Goal: Task Accomplishment & Management: Manage account settings

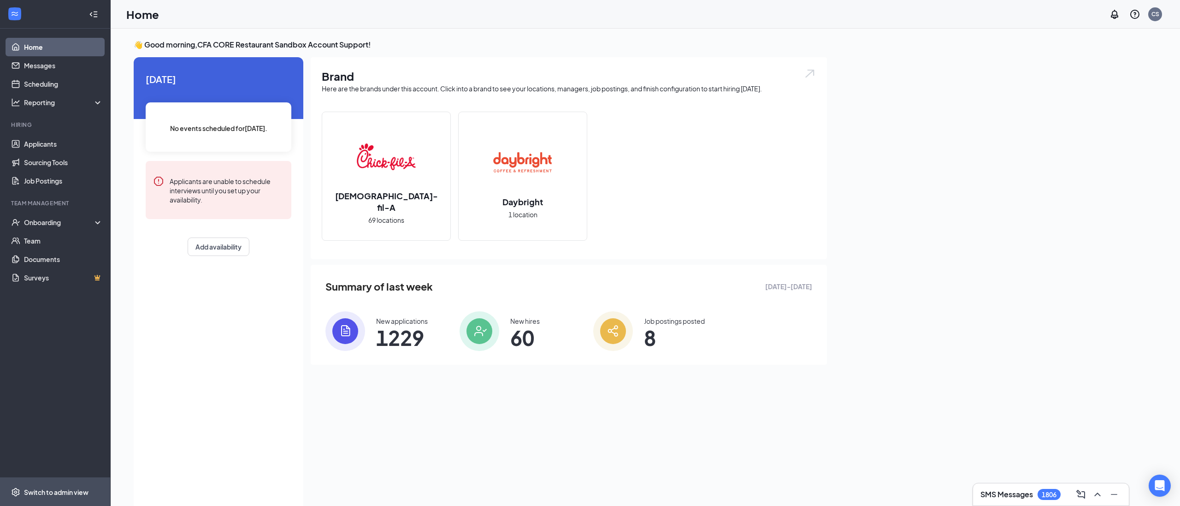
click at [43, 489] on div "Switch to admin view" at bounding box center [56, 491] width 65 height 9
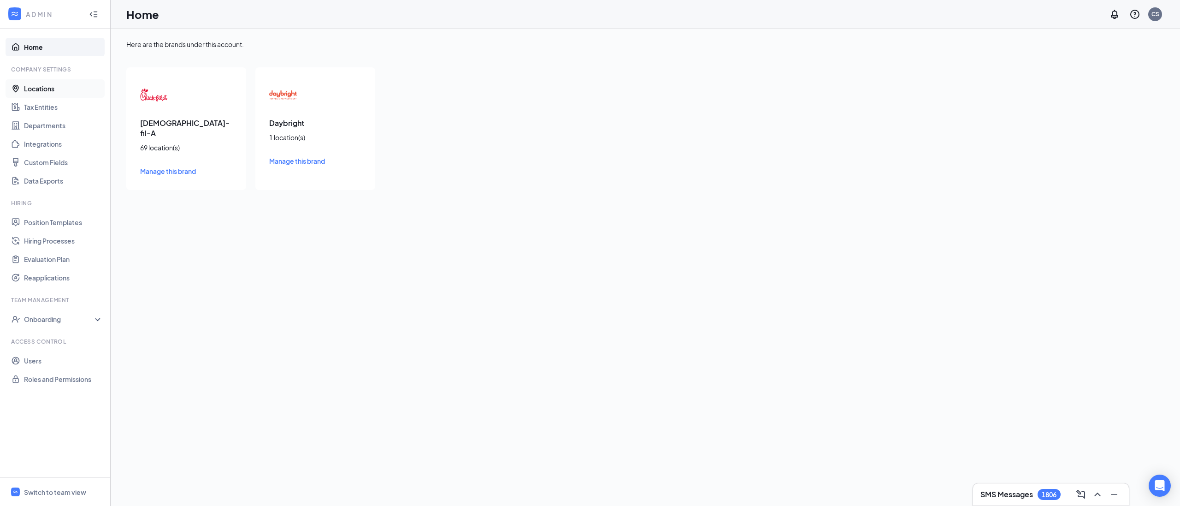
click at [68, 95] on link "Locations" at bounding box center [63, 88] width 79 height 18
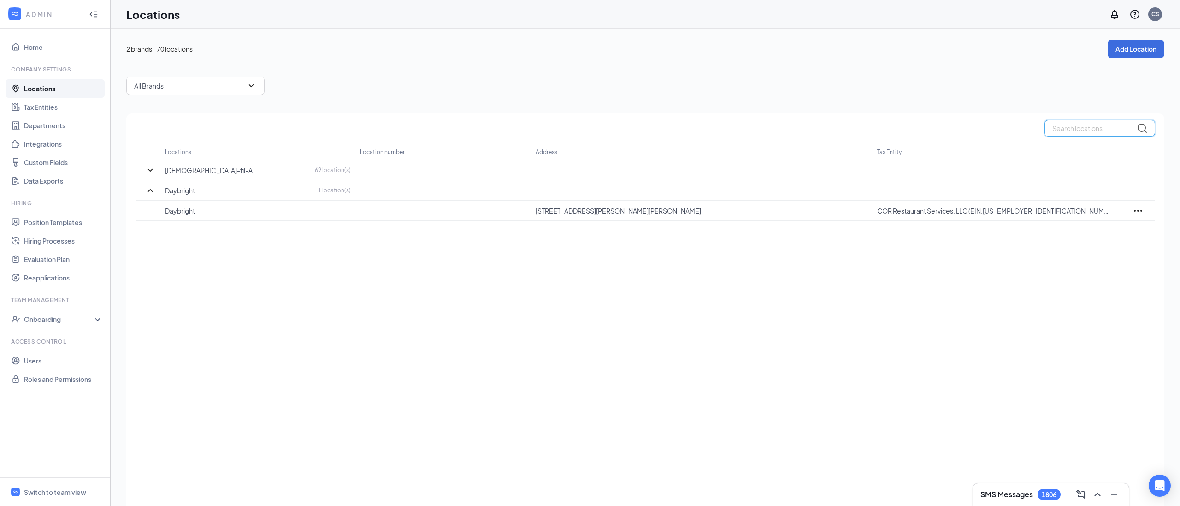
click at [1072, 123] on input "text" at bounding box center [1099, 128] width 111 height 17
paste input "9506"
type input "9506"
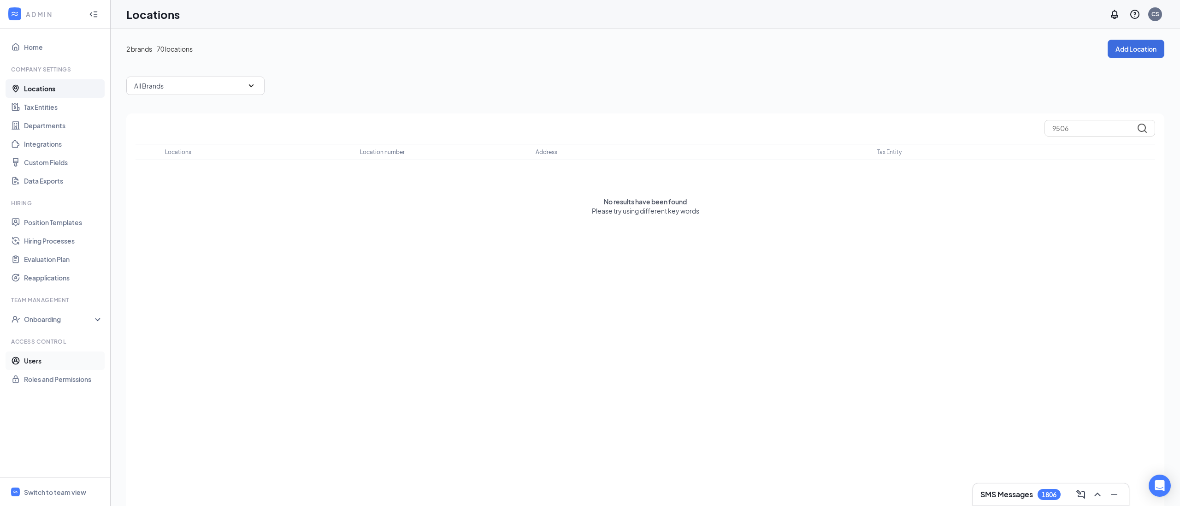
click at [53, 366] on link "Users" at bounding box center [63, 360] width 79 height 18
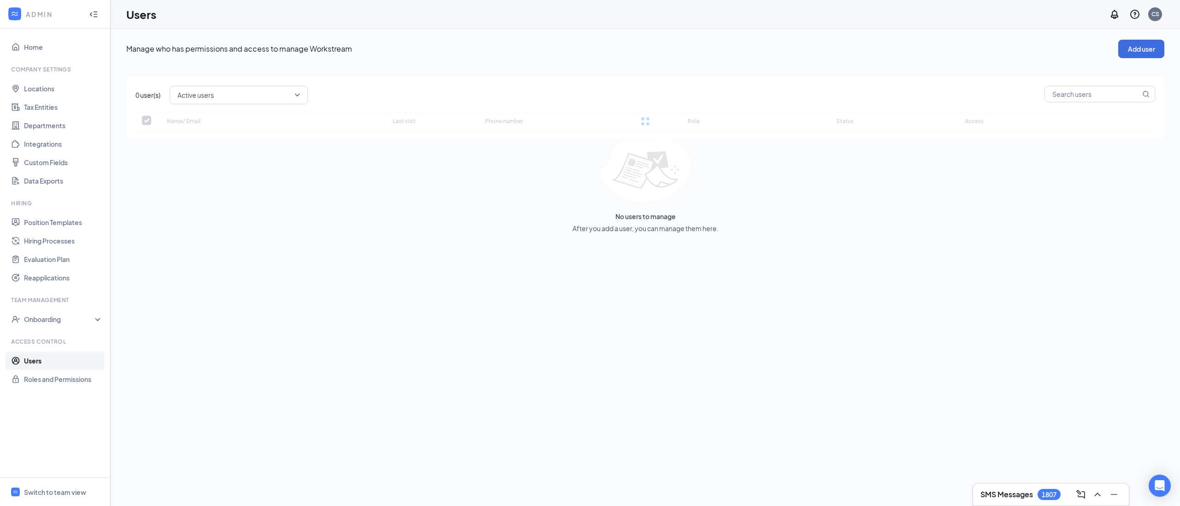
checkbox input "false"
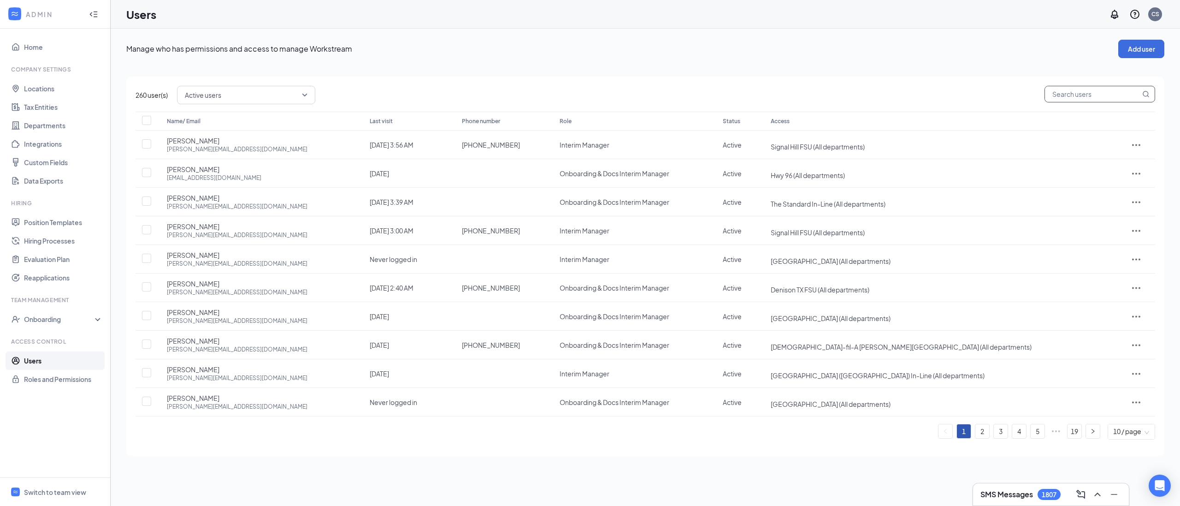
click at [1082, 93] on input "text" at bounding box center [1092, 94] width 95 height 16
paste input "[PERSON_NAME][EMAIL_ADDRESS][DOMAIN_NAME]"
type input "[PERSON_NAME][EMAIL_ADDRESS][DOMAIN_NAME]"
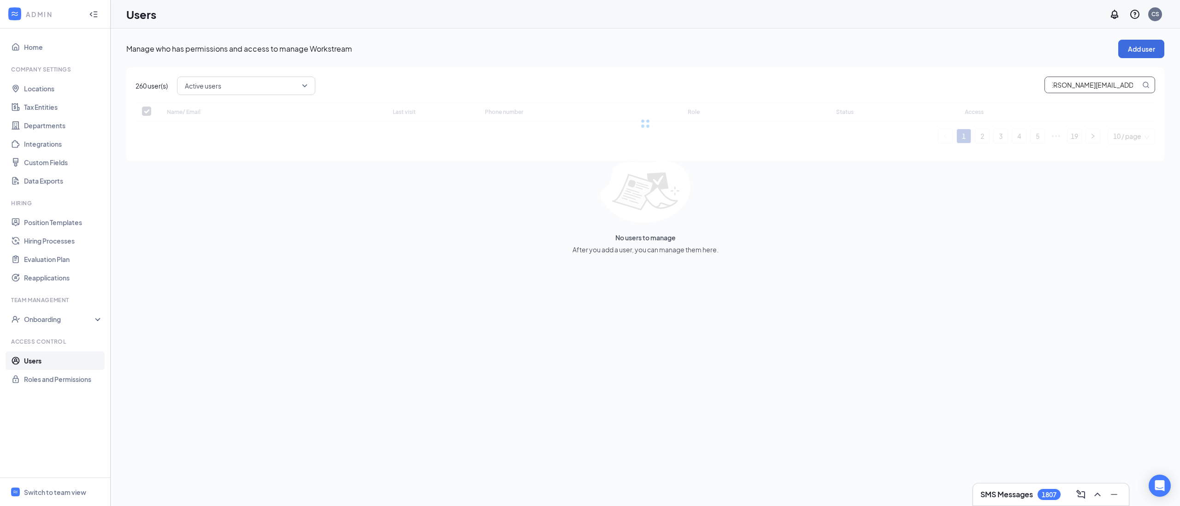
checkbox input "false"
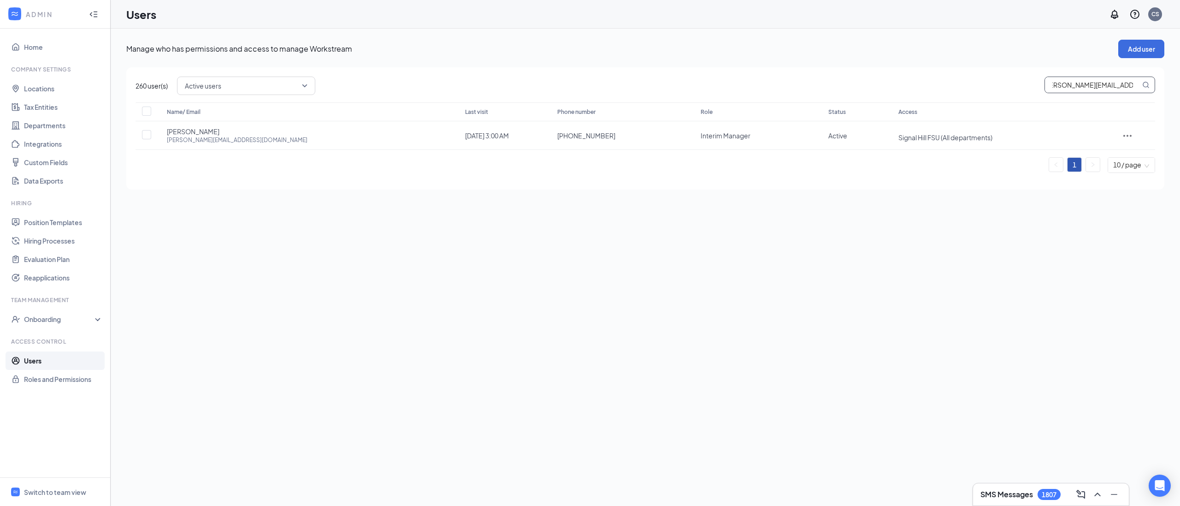
type input "[PERSON_NAME][EMAIL_ADDRESS][DOMAIN_NAME]"
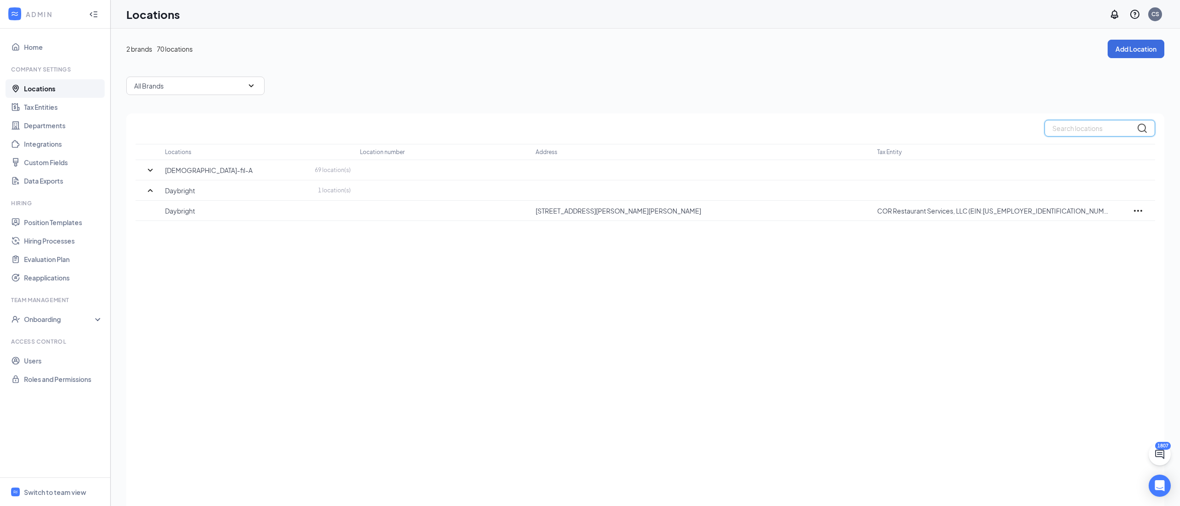
click at [1078, 123] on input "text" at bounding box center [1099, 128] width 111 height 17
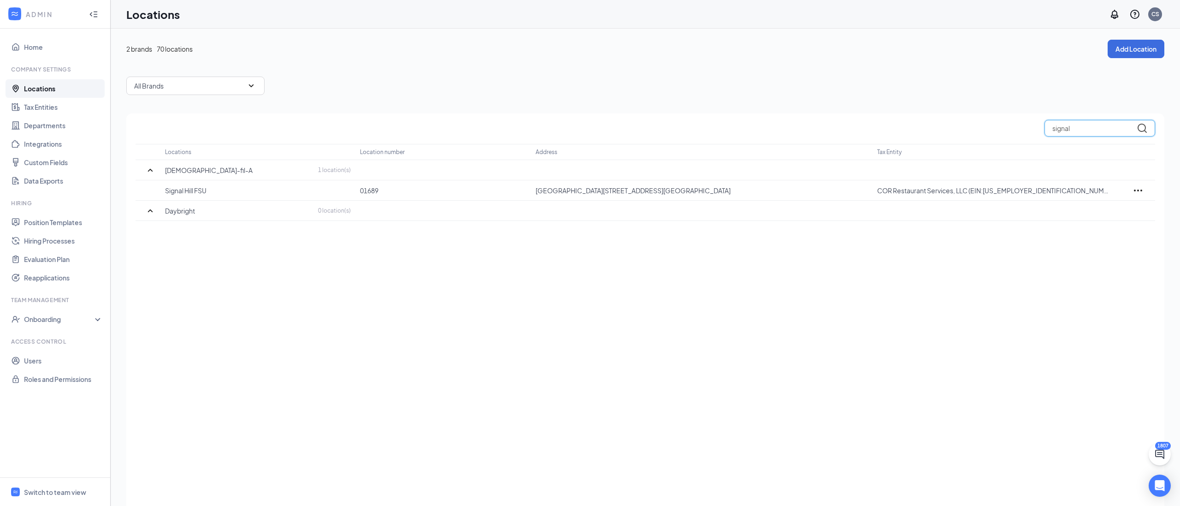
type input "signal"
